Goal: Task Accomplishment & Management: Complete application form

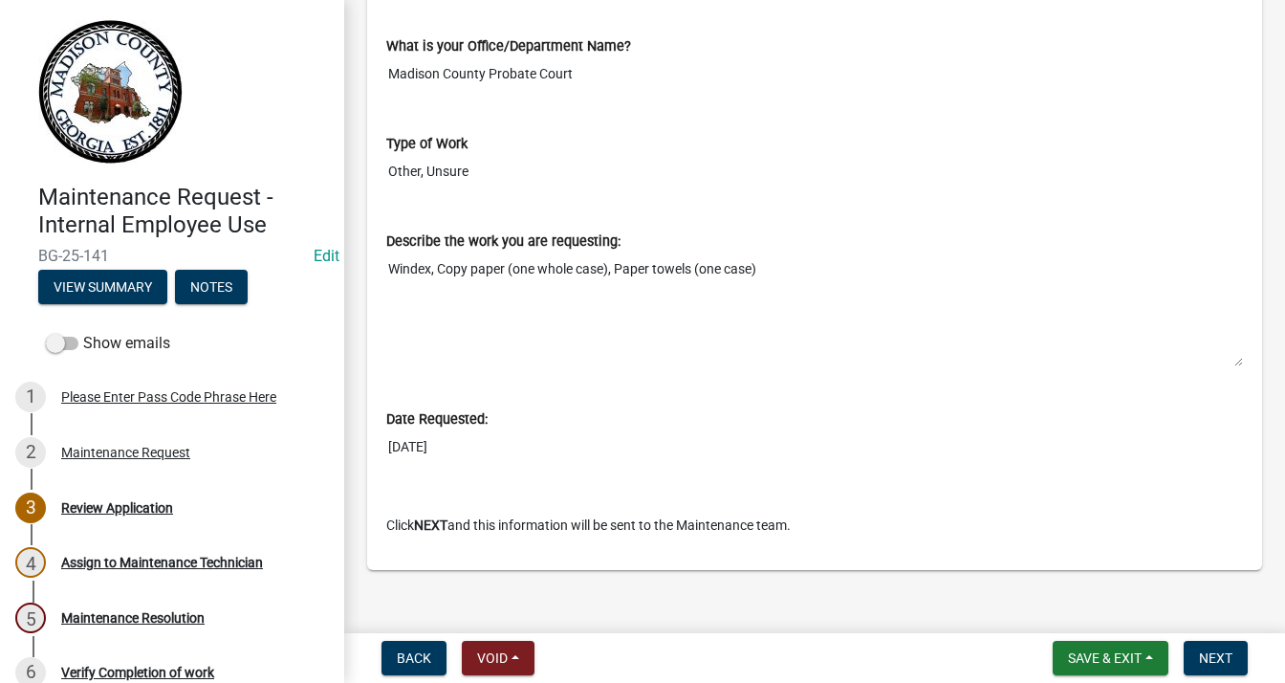
scroll to position [905, 0]
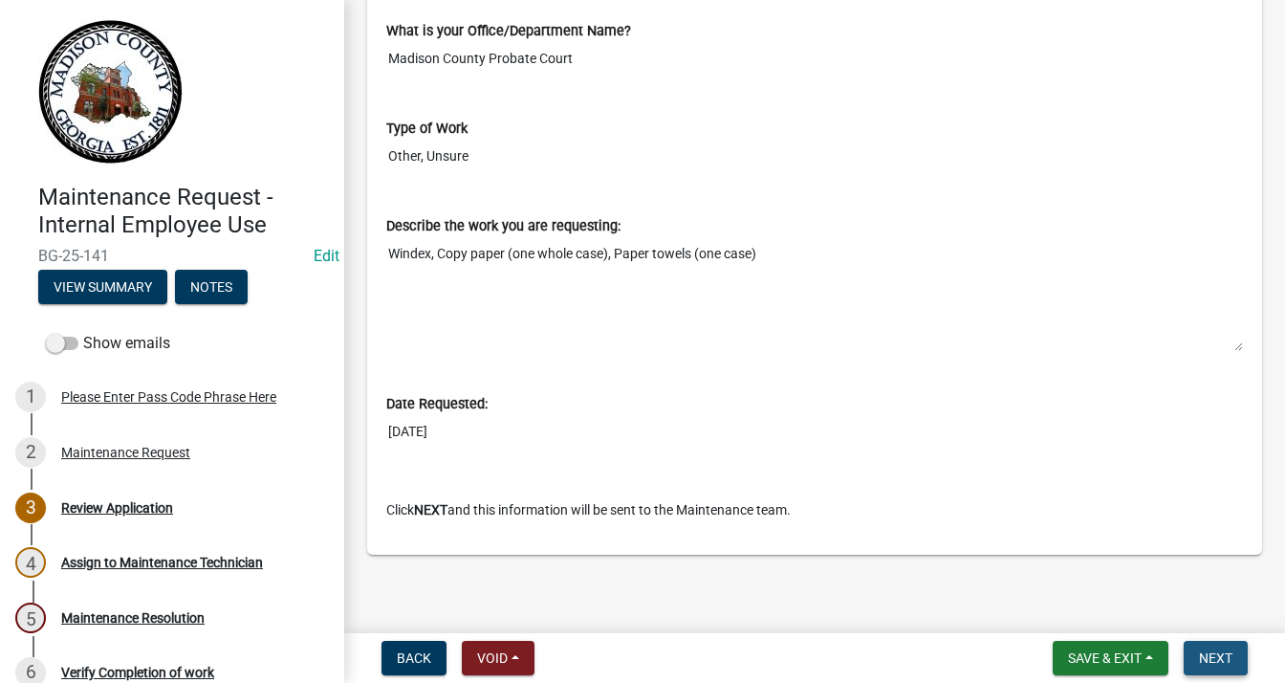
click at [1210, 651] on span "Next" at bounding box center [1215, 657] width 33 height 15
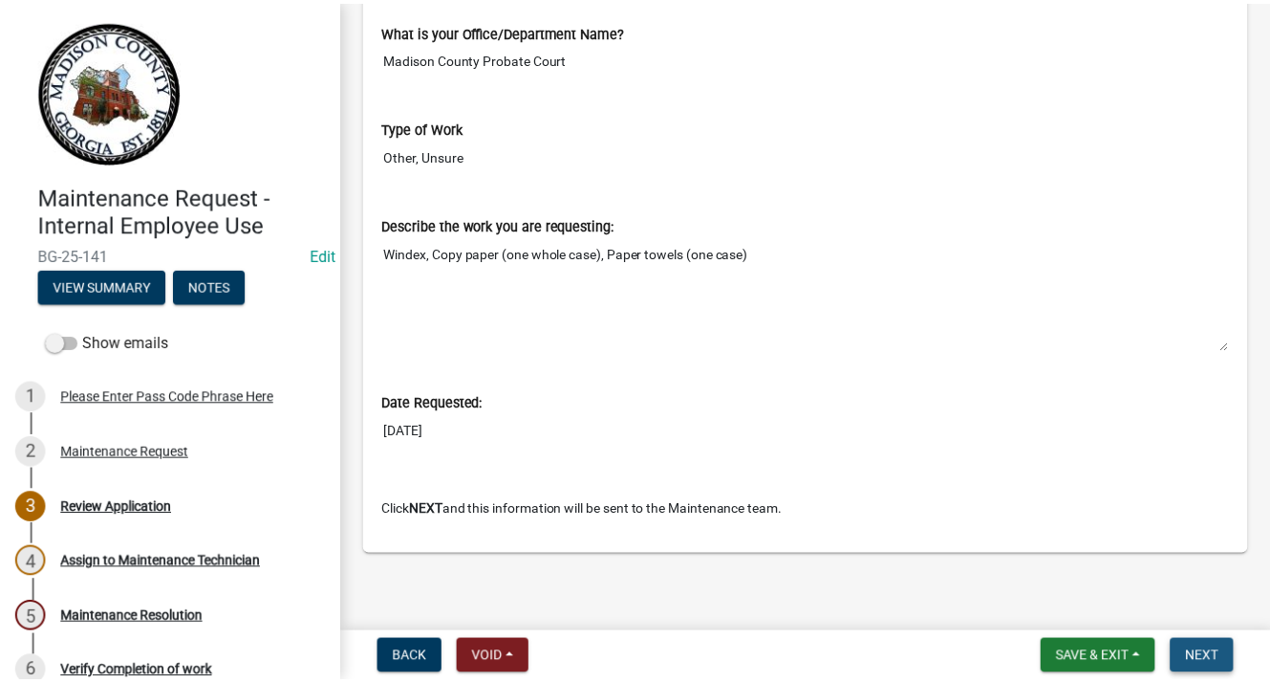
scroll to position [0, 0]
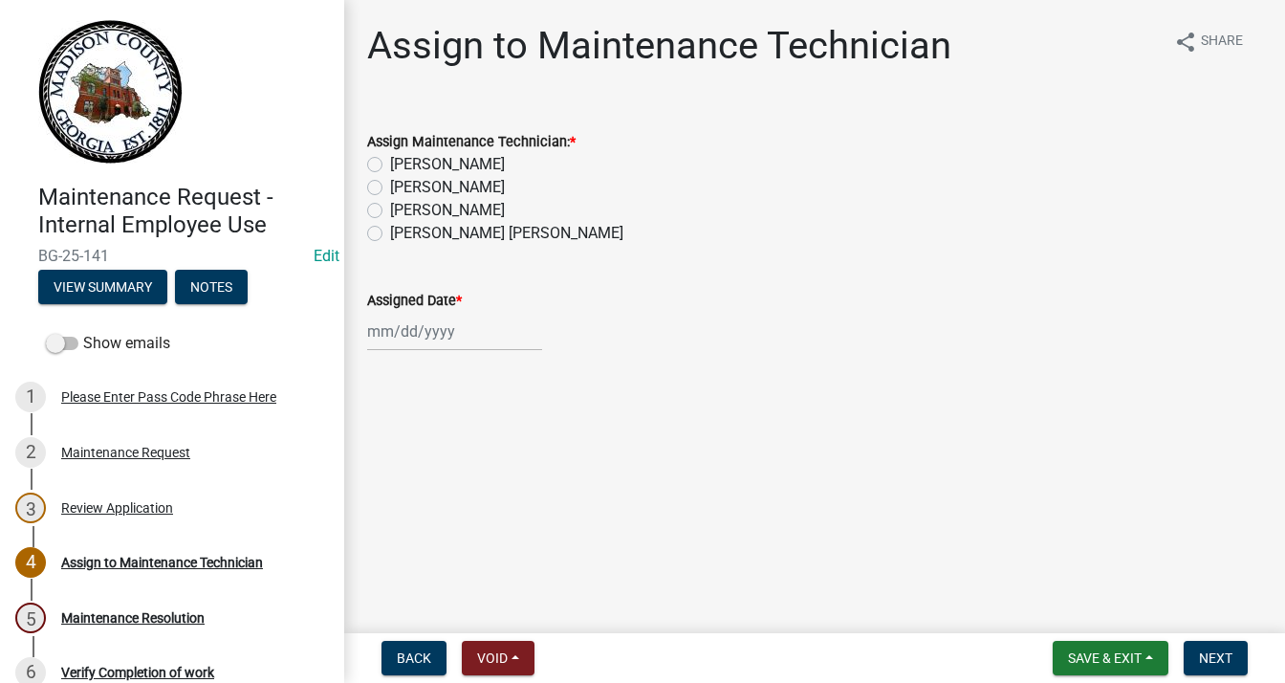
click at [390, 235] on label "[PERSON_NAME] [PERSON_NAME]" at bounding box center [506, 233] width 233 height 23
click at [390, 234] on input "[PERSON_NAME] [PERSON_NAME]" at bounding box center [396, 228] width 12 height 12
radio input "true"
click at [417, 336] on div at bounding box center [454, 331] width 175 height 39
select select "10"
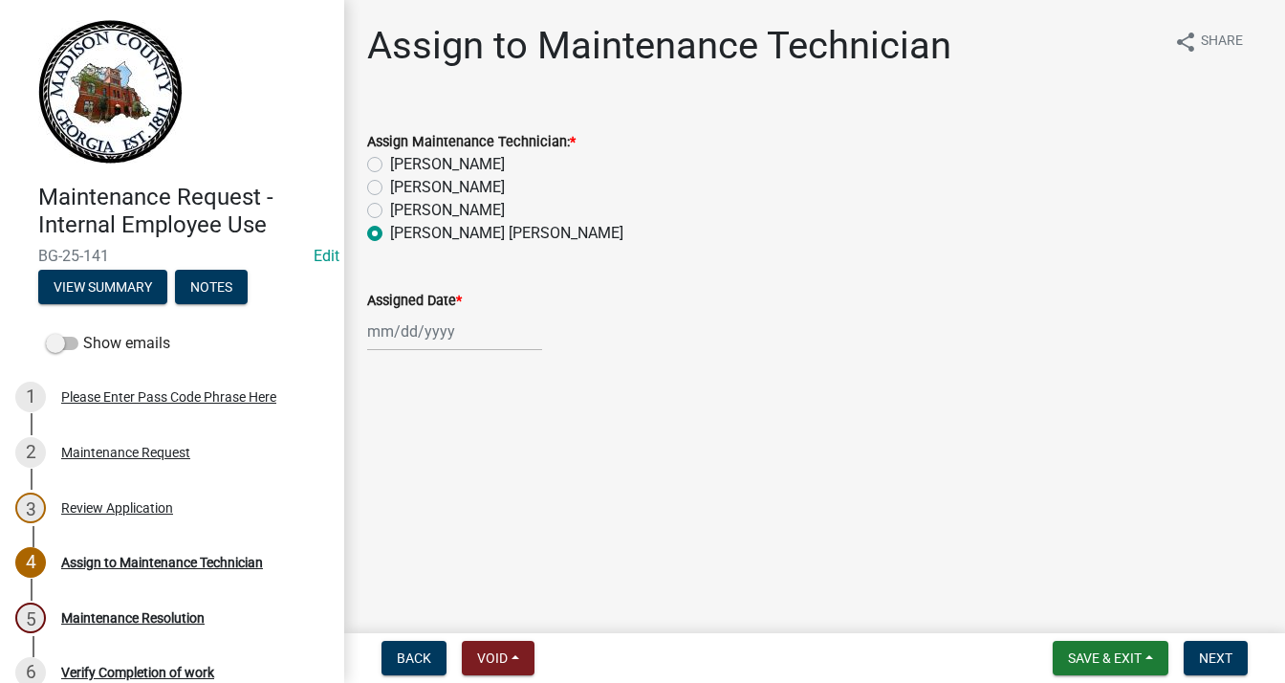
select select "2025"
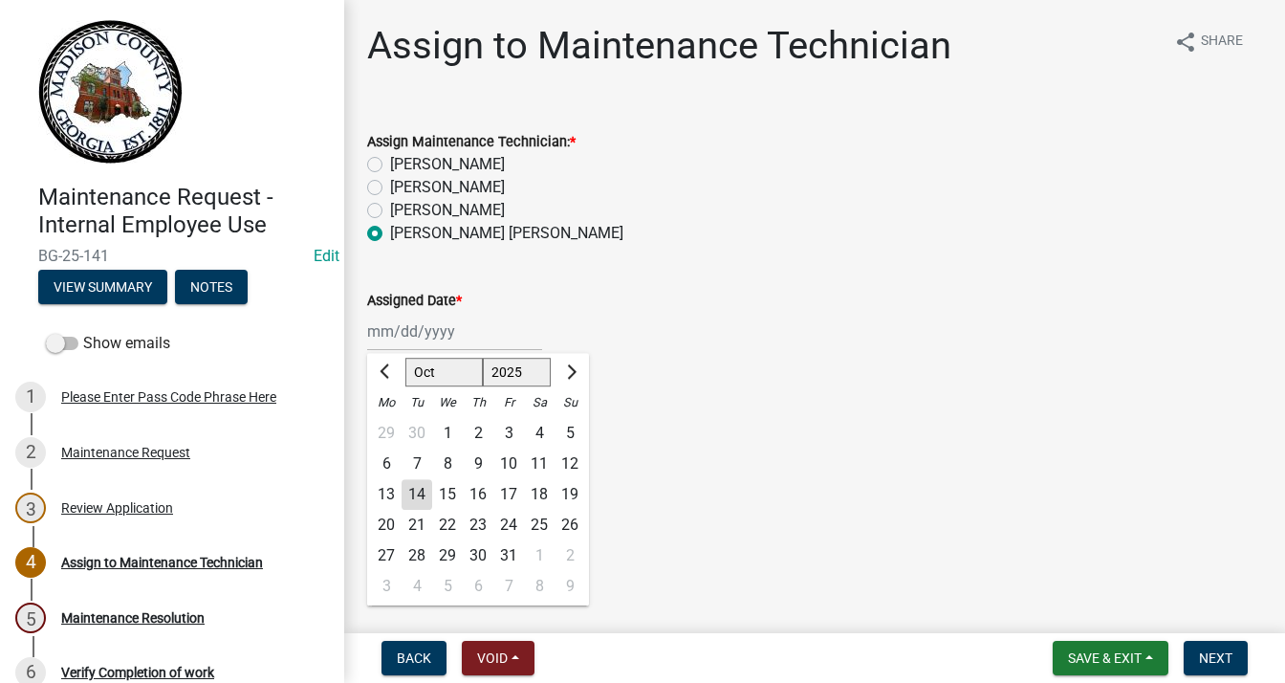
click at [415, 487] on div "14" at bounding box center [417, 494] width 31 height 31
type input "[DATE]"
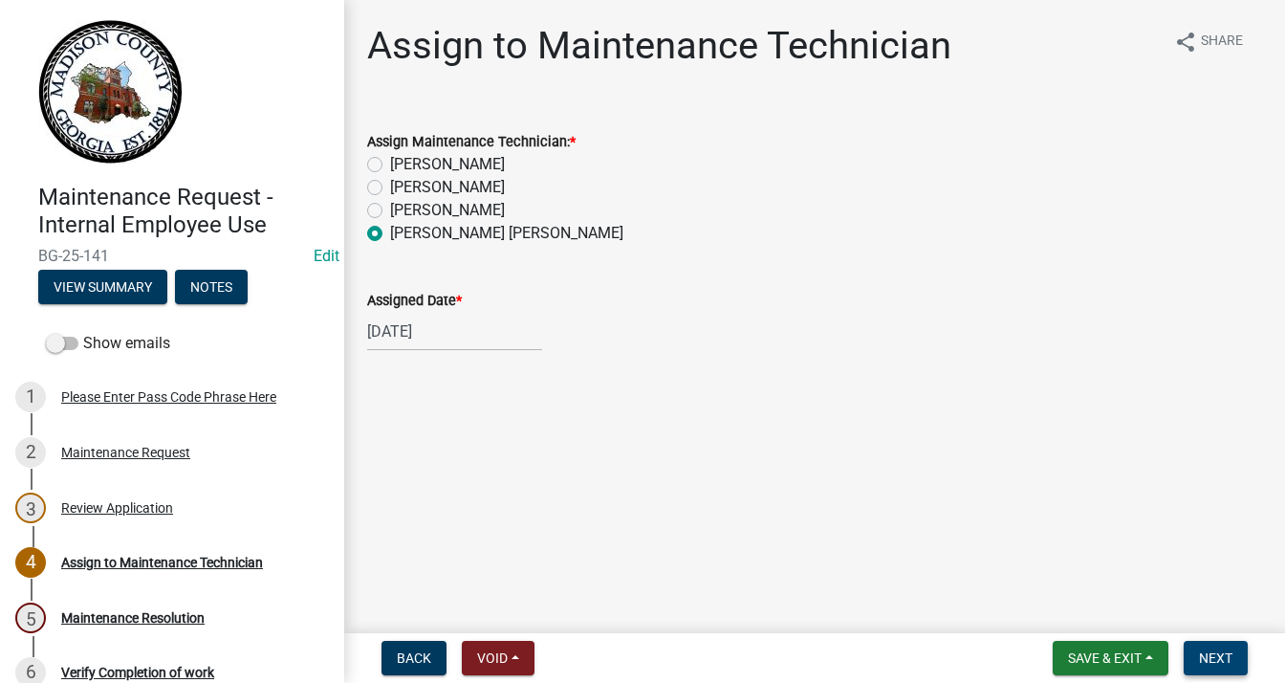
click at [1204, 654] on span "Next" at bounding box center [1215, 657] width 33 height 15
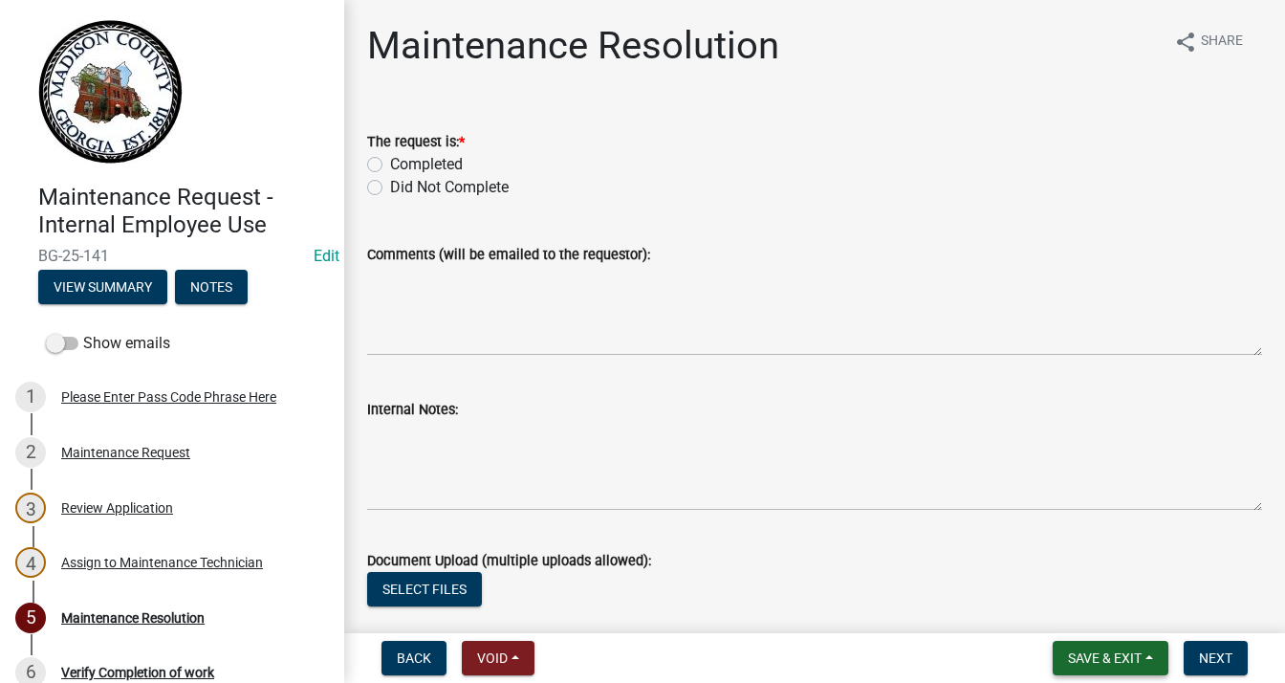
click at [1086, 656] on span "Save & Exit" at bounding box center [1105, 657] width 74 height 15
click at [1075, 608] on button "Save & Exit" at bounding box center [1091, 608] width 153 height 46
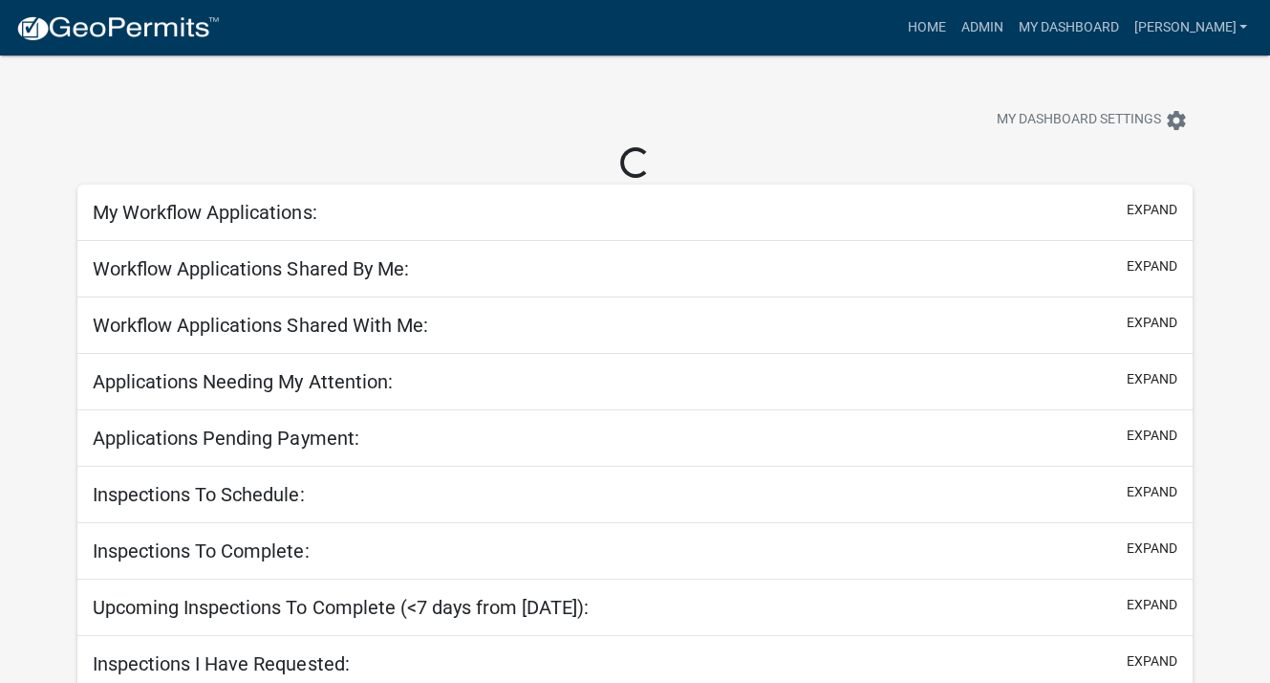
select select "3: 100"
